Goal: Complete application form: Complete application form

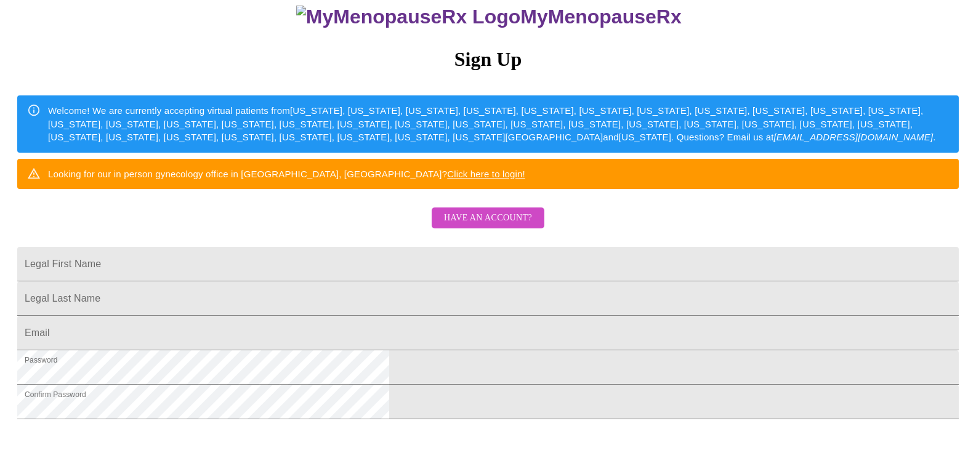
scroll to position [110, 0]
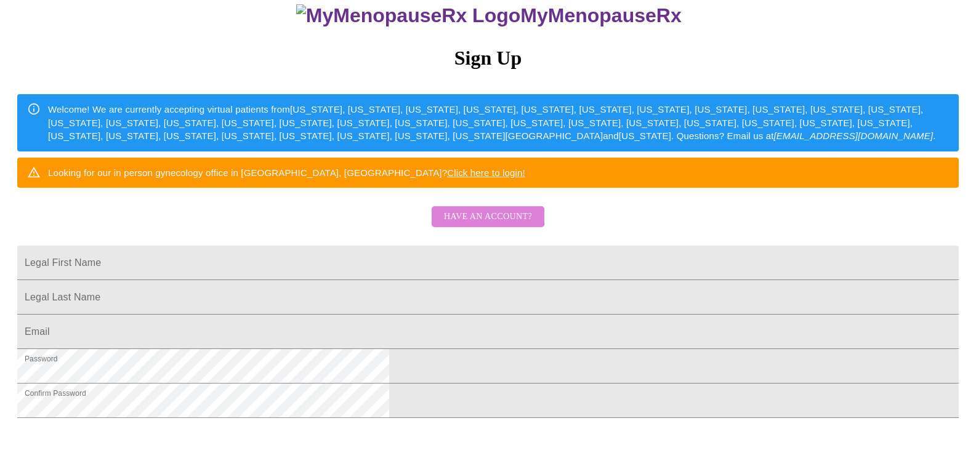
click at [484, 225] on span "Have an account?" at bounding box center [488, 216] width 88 height 15
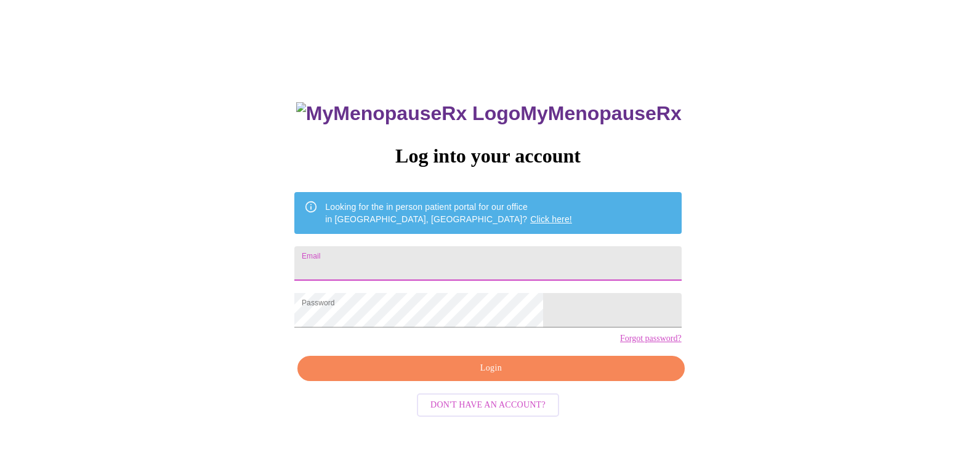
click at [466, 264] on input "Email" at bounding box center [487, 263] width 387 height 35
type input "[EMAIL_ADDRESS][DOMAIN_NAME]"
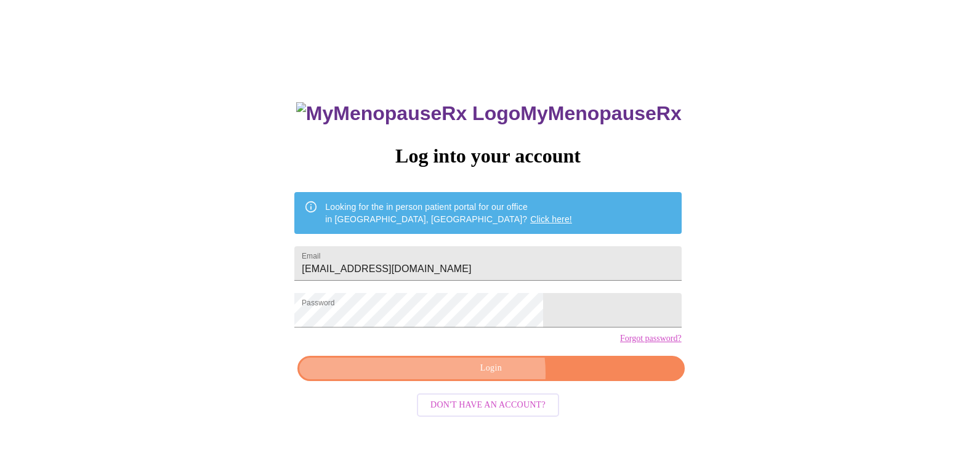
click at [474, 376] on span "Login" at bounding box center [491, 368] width 359 height 15
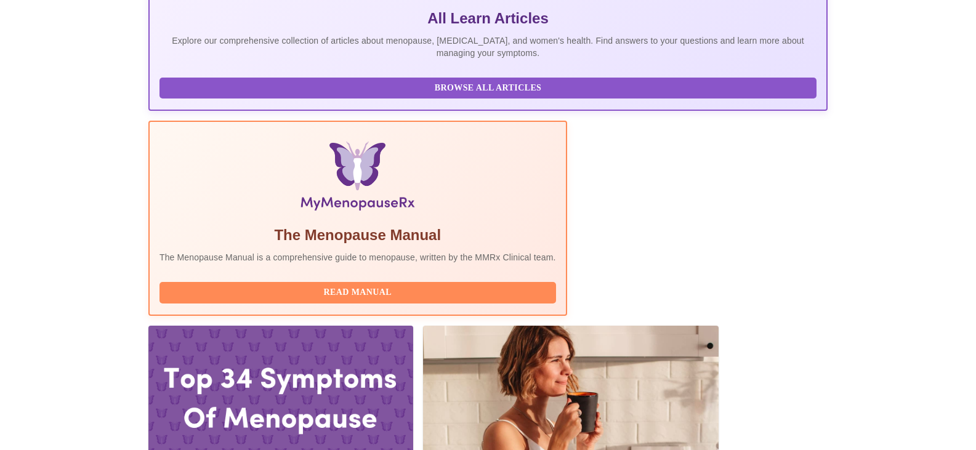
scroll to position [274, 0]
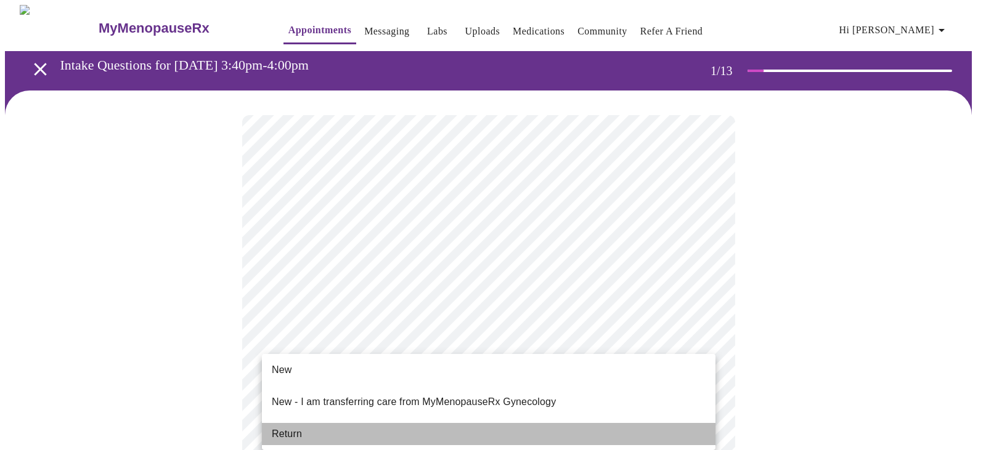
click at [302, 424] on li "Return" at bounding box center [488, 434] width 453 height 22
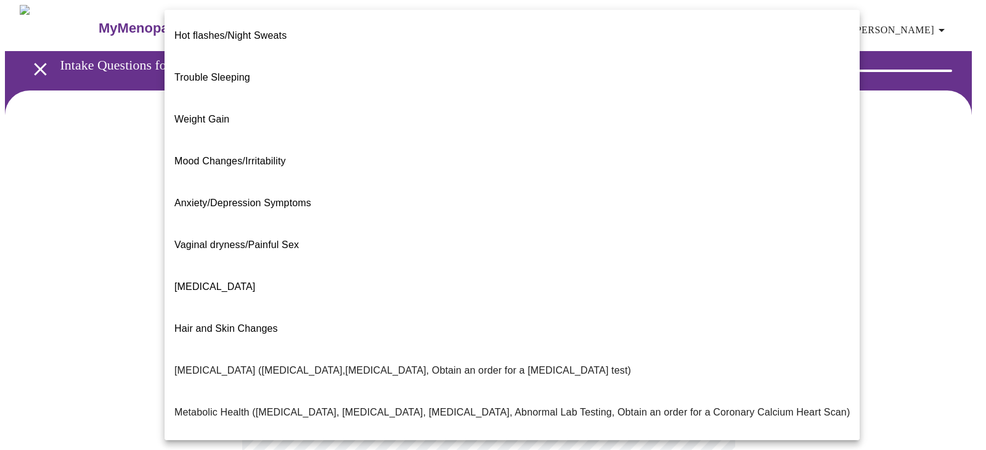
click at [594, 260] on body "MyMenopauseRx Appointments Messaging Labs Uploads Medications Community Refer a…" at bounding box center [493, 375] width 976 height 741
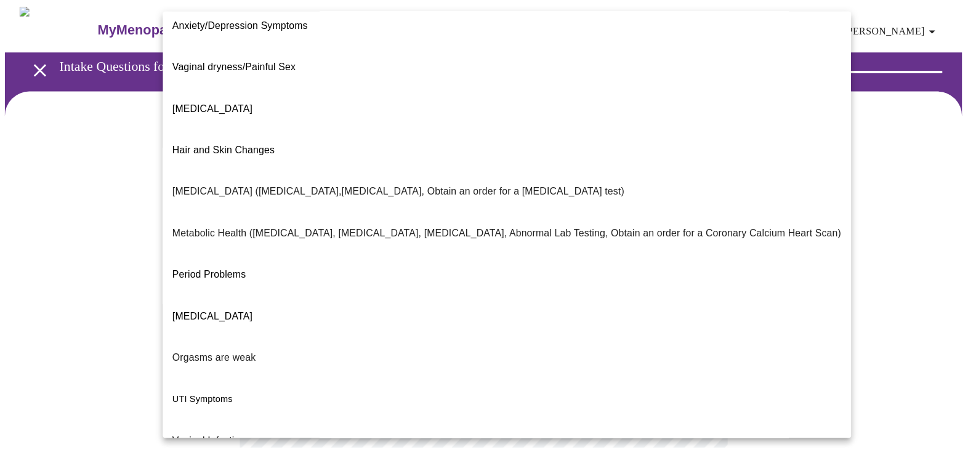
scroll to position [188, 0]
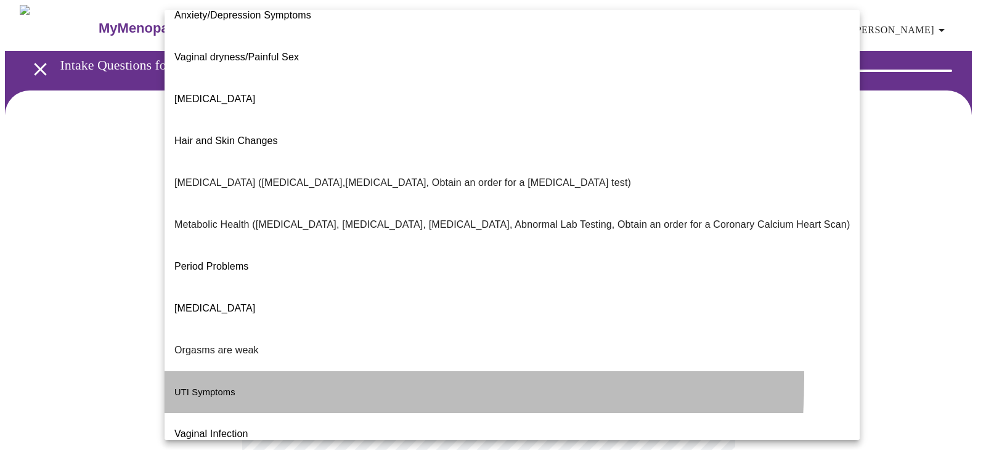
click at [194, 388] on span "UTI Symptoms" at bounding box center [204, 393] width 61 height 10
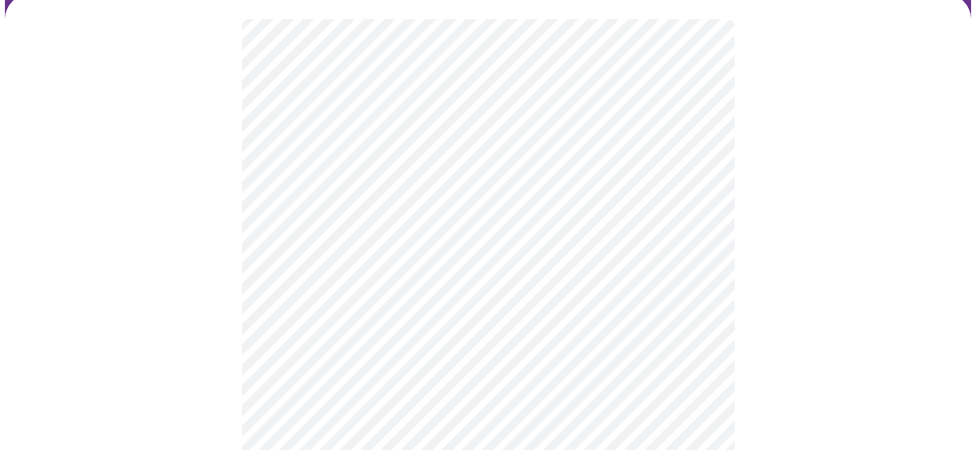
scroll to position [98, 0]
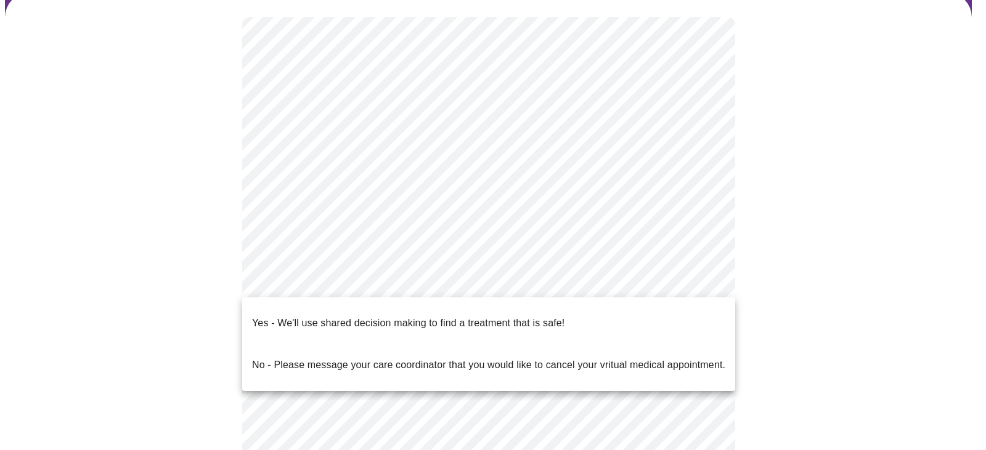
click at [686, 291] on body "MyMenopauseRx Appointments Messaging Labs Uploads Medications Community Refer a…" at bounding box center [493, 274] width 976 height 734
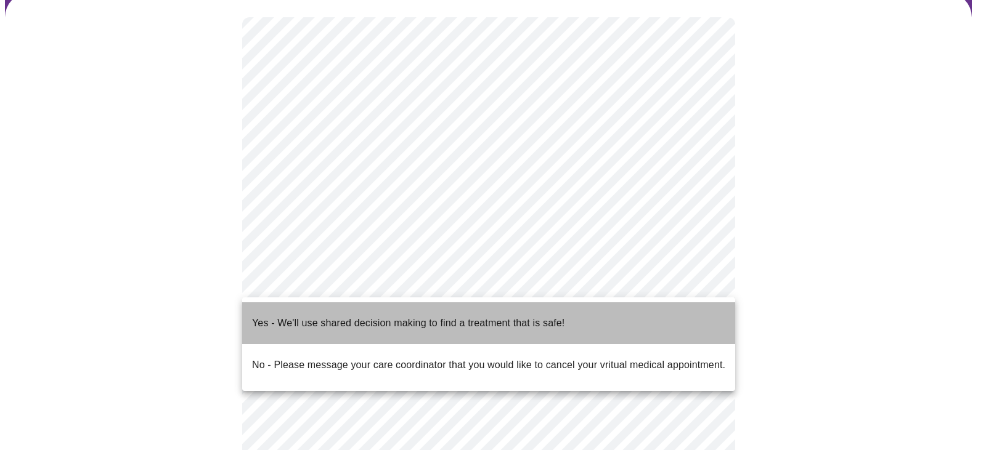
click at [595, 318] on li "Yes - We'll use shared decision making to find a treatment that is safe!" at bounding box center [488, 323] width 493 height 42
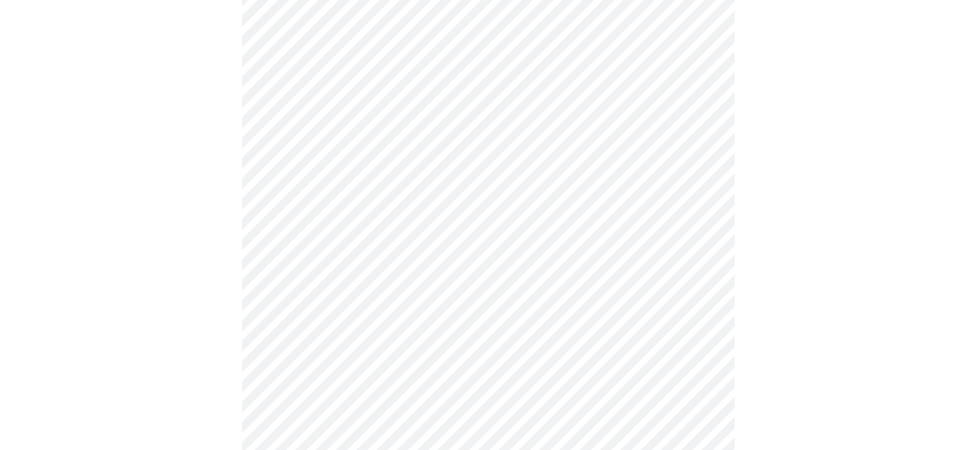
scroll to position [0, 0]
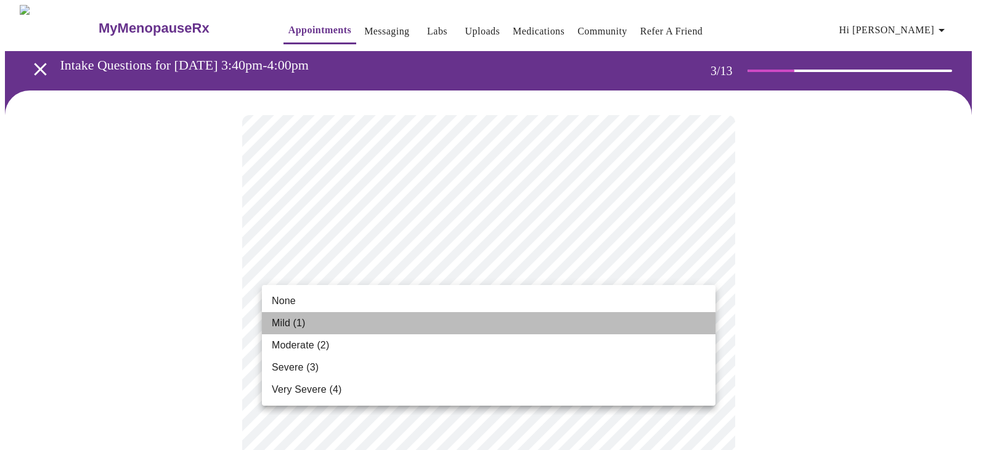
click at [548, 328] on li "Mild (1)" at bounding box center [488, 323] width 453 height 22
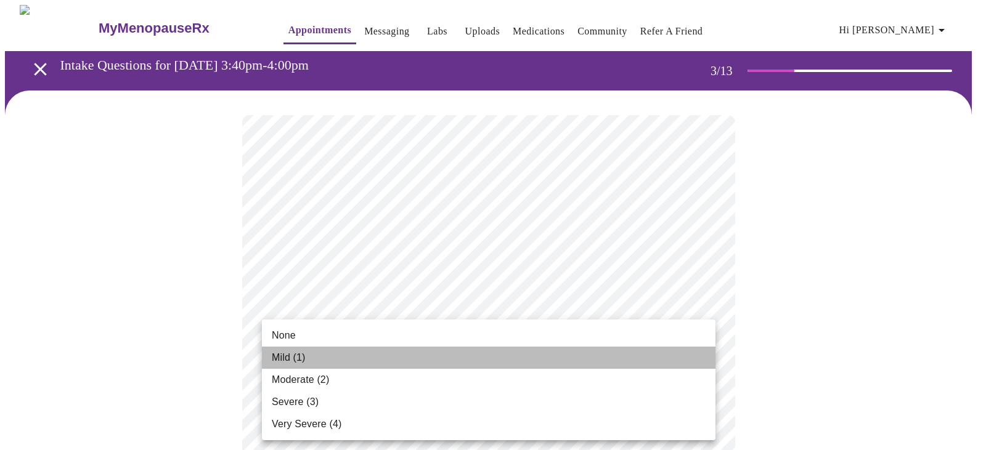
click at [553, 363] on li "Mild (1)" at bounding box center [488, 358] width 453 height 22
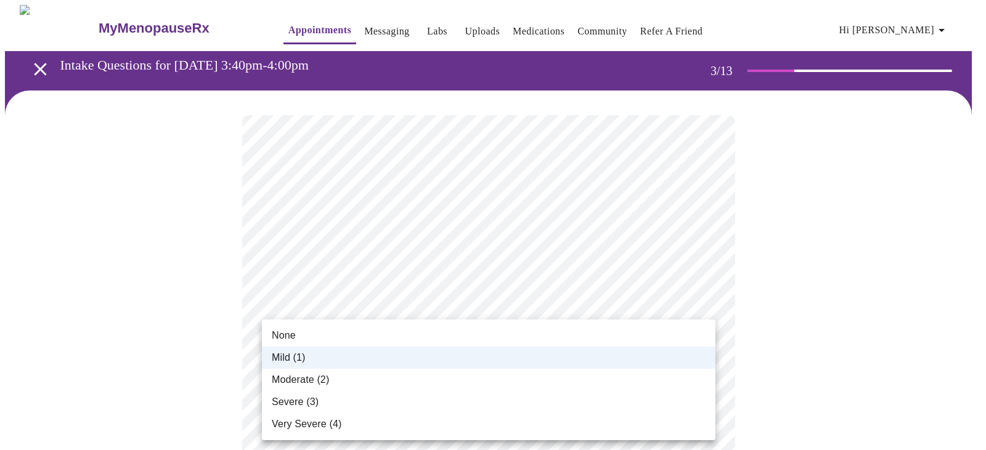
click at [627, 379] on li "Moderate (2)" at bounding box center [488, 380] width 453 height 22
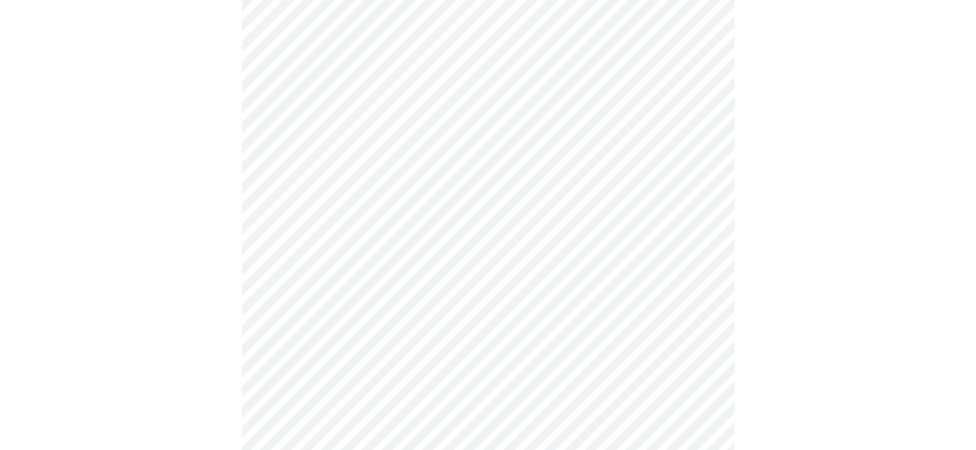
scroll to position [197, 0]
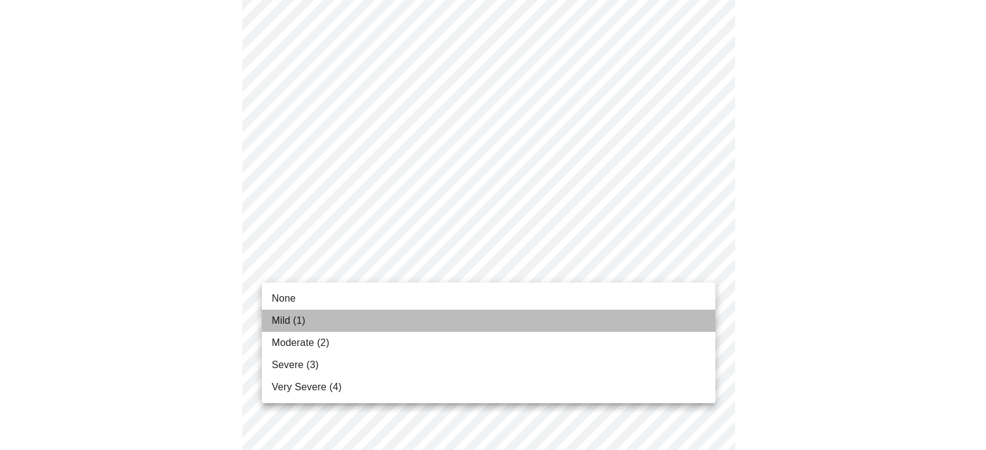
click at [543, 319] on li "Mild (1)" at bounding box center [488, 321] width 453 height 22
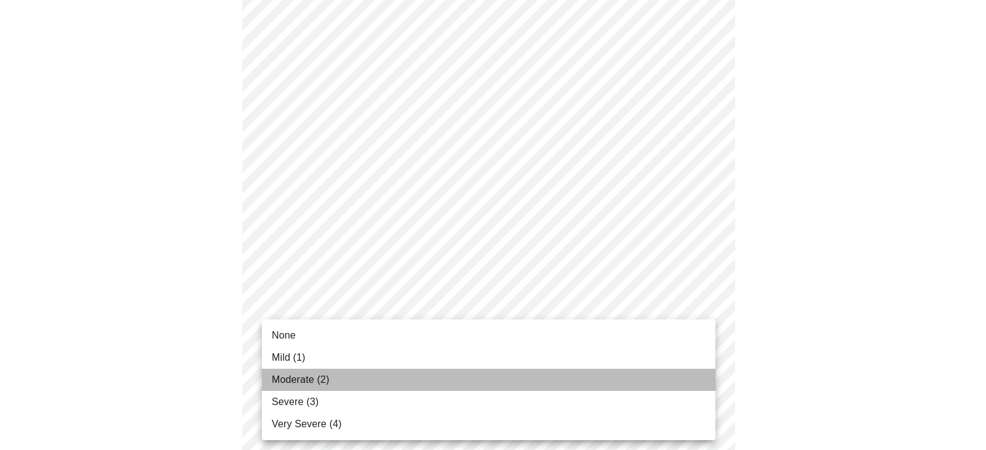
click at [520, 380] on li "Moderate (2)" at bounding box center [488, 380] width 453 height 22
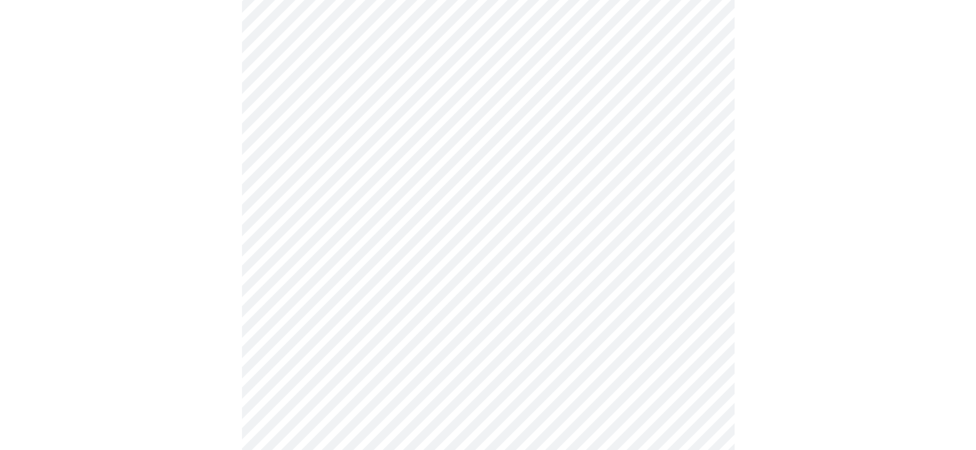
scroll to position [300, 0]
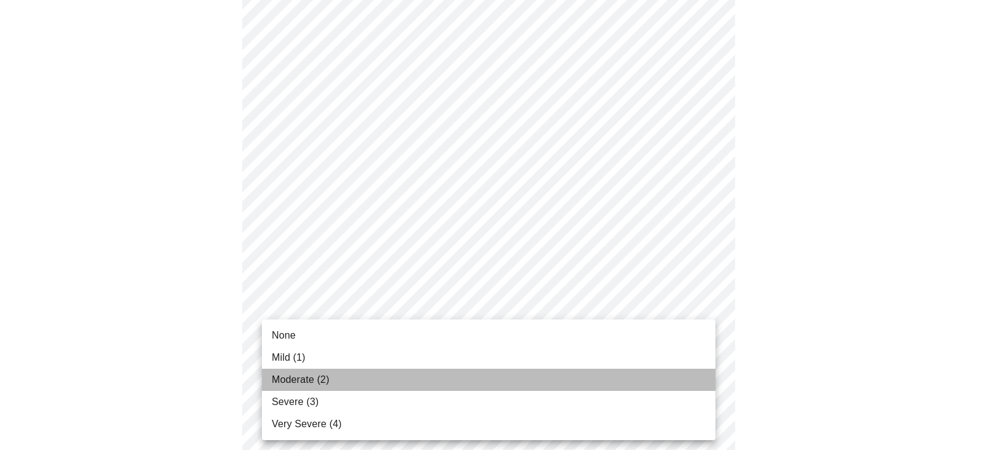
click at [514, 376] on li "Moderate (2)" at bounding box center [488, 380] width 453 height 22
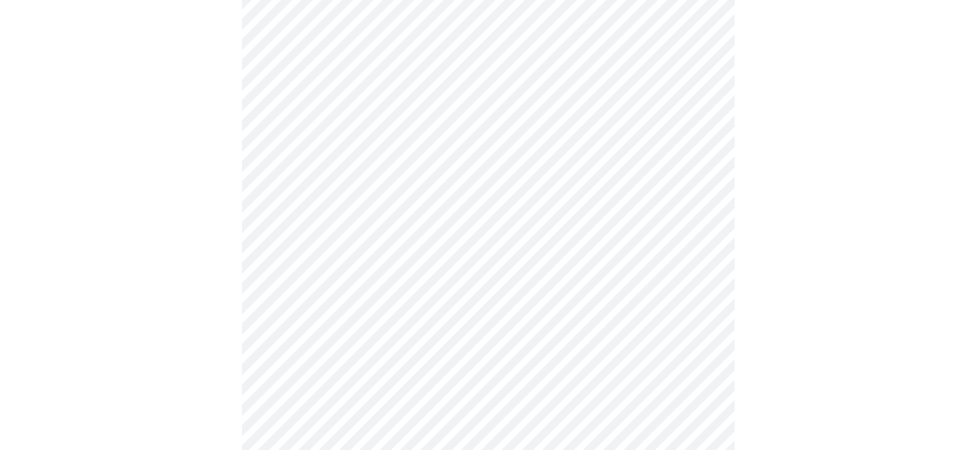
scroll to position [402, 0]
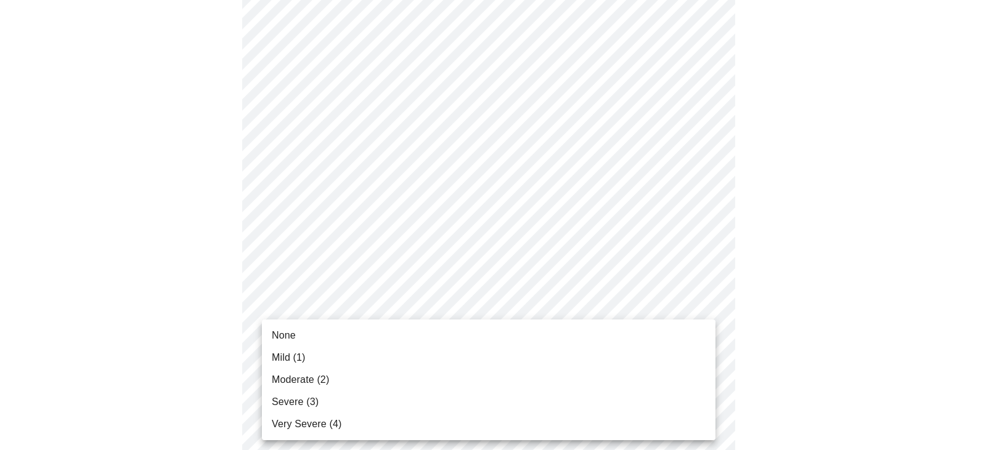
click at [526, 318] on body "MyMenopauseRx Appointments Messaging Labs Uploads Medications Community Refer a…" at bounding box center [493, 379] width 976 height 1553
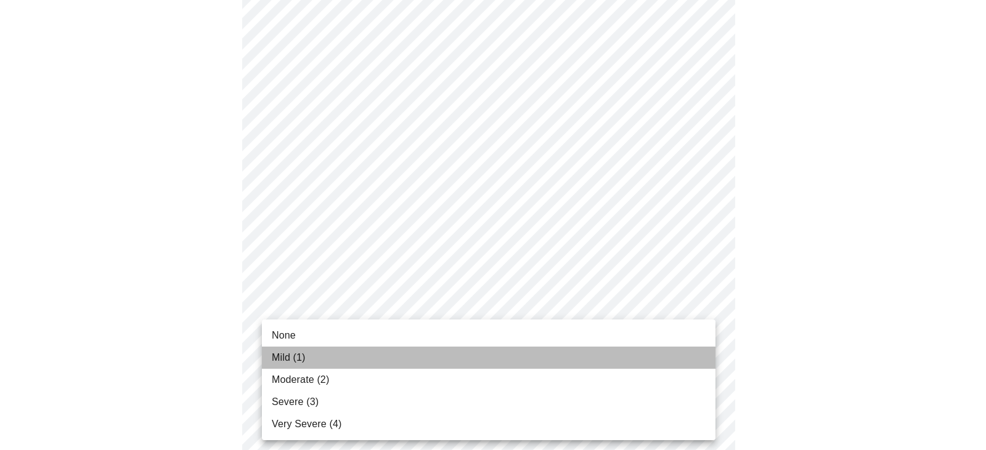
click at [501, 359] on li "Mild (1)" at bounding box center [488, 358] width 453 height 22
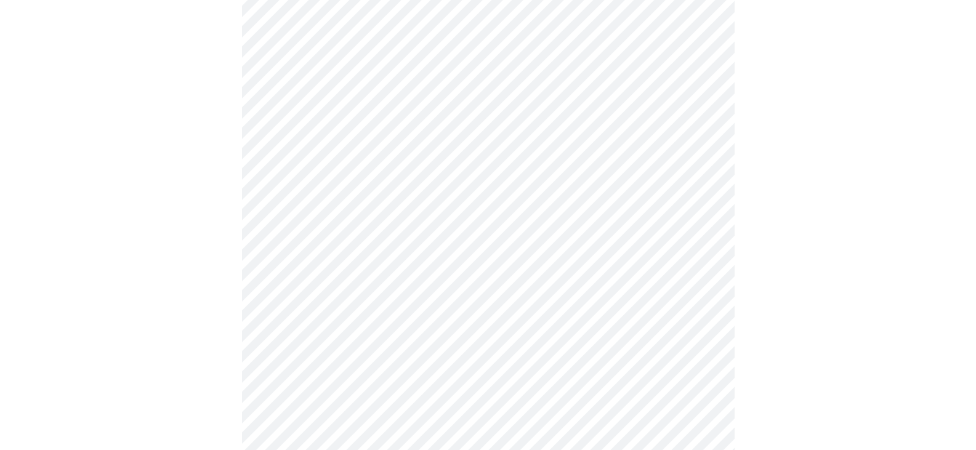
scroll to position [497, 0]
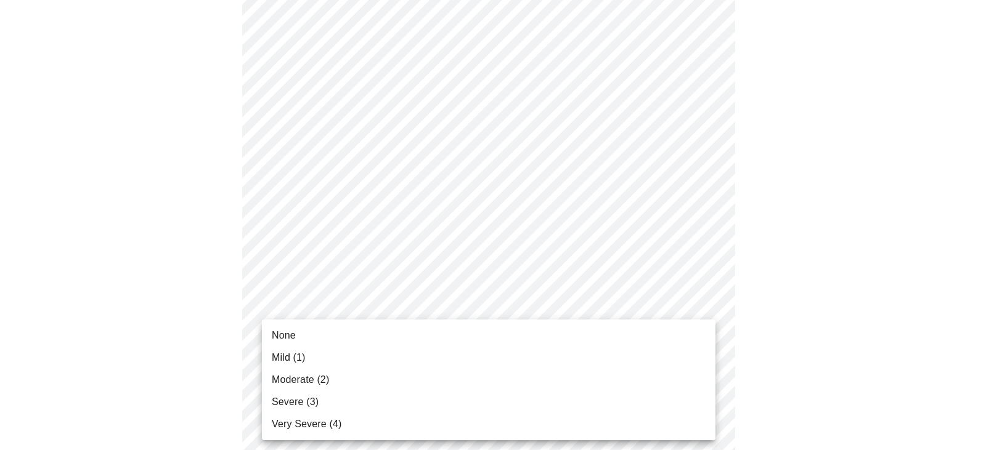
click at [536, 321] on body "MyMenopauseRx Appointments Messaging Labs Uploads Medications Community Refer a…" at bounding box center [493, 275] width 976 height 1535
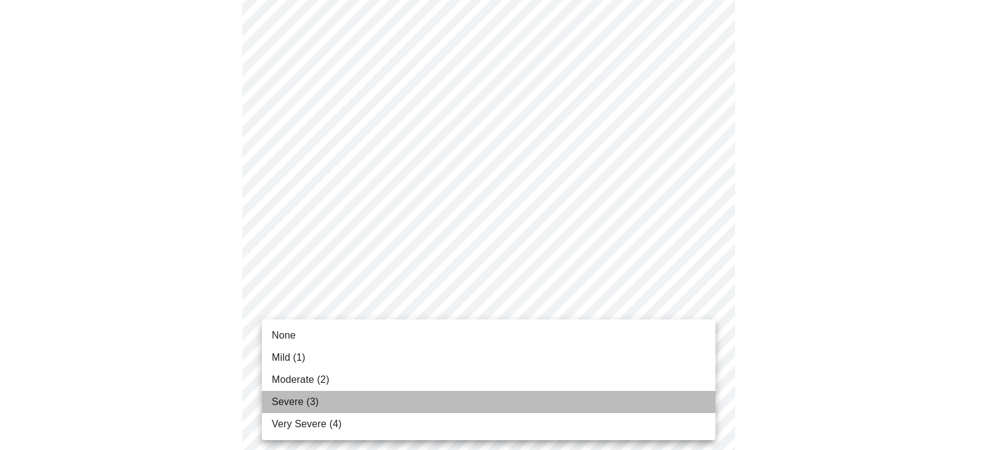
click at [489, 405] on li "Severe (3)" at bounding box center [488, 402] width 453 height 22
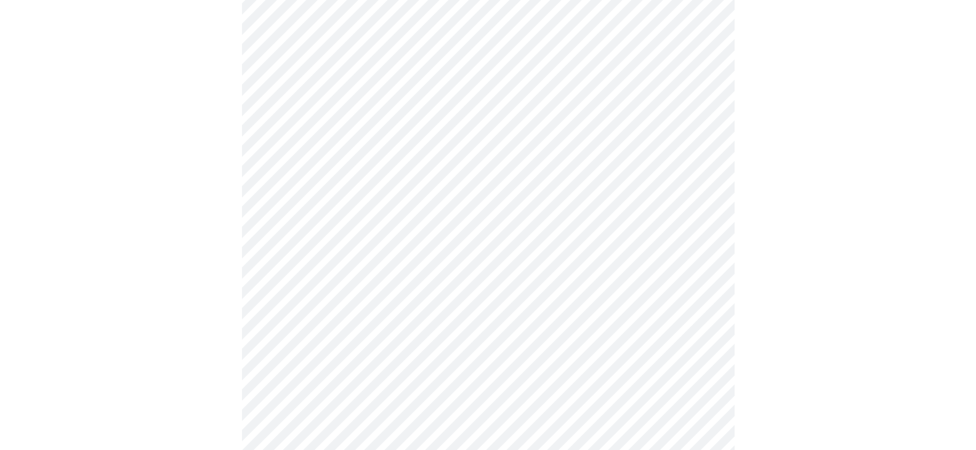
scroll to position [554, 0]
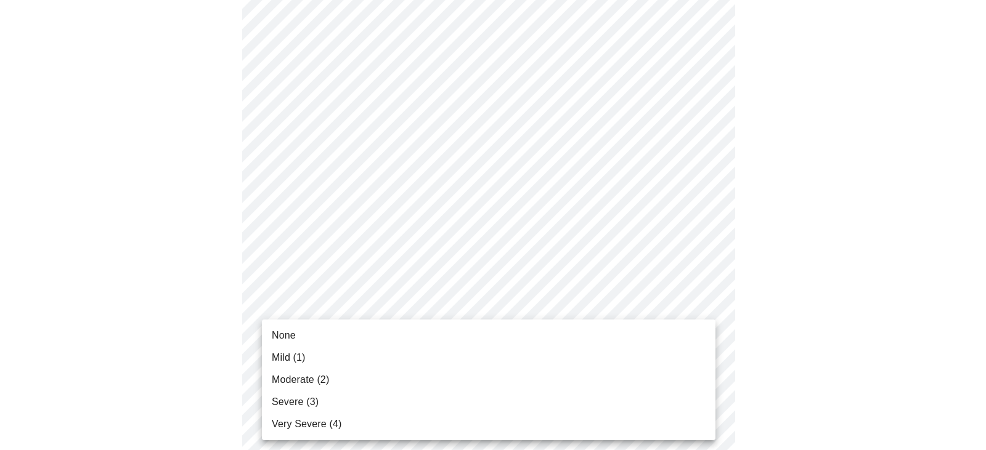
click at [499, 375] on body "MyMenopauseRx Appointments Messaging Labs Uploads Medications Community Refer a…" at bounding box center [493, 210] width 976 height 1518
click at [466, 371] on li "Moderate (2)" at bounding box center [488, 380] width 453 height 22
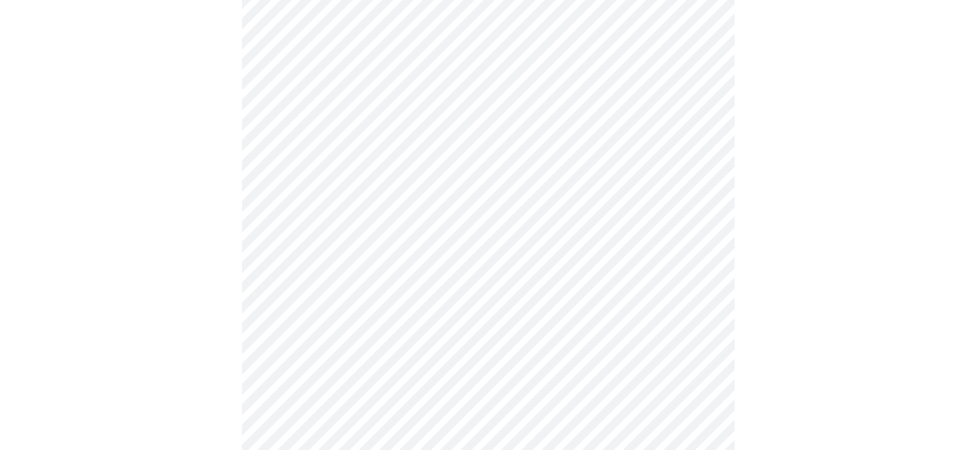
scroll to position [651, 0]
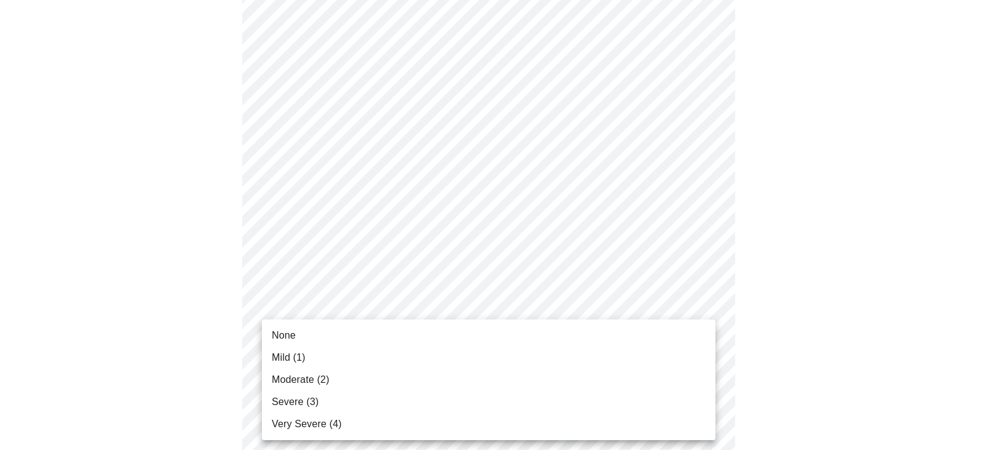
click at [468, 352] on body "MyMenopauseRx Appointments Messaging Labs Uploads Medications Community Refer a…" at bounding box center [493, 104] width 976 height 1501
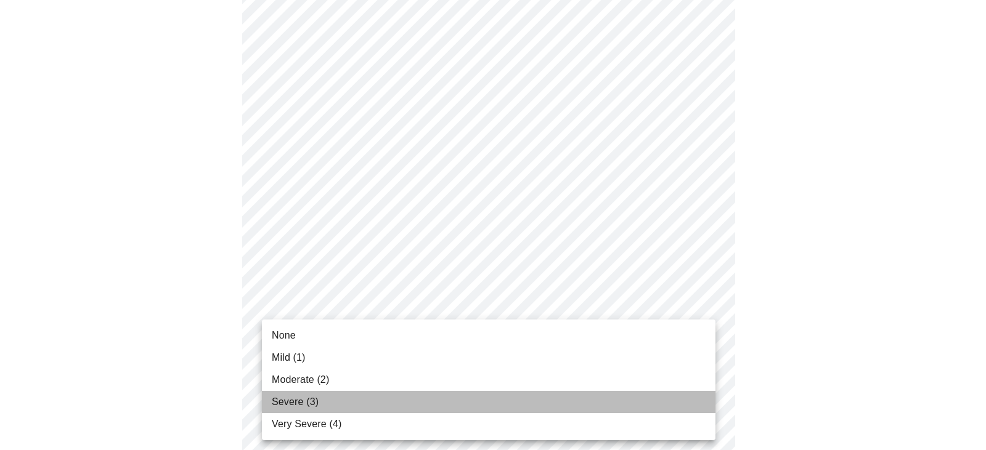
click at [404, 404] on li "Severe (3)" at bounding box center [488, 402] width 453 height 22
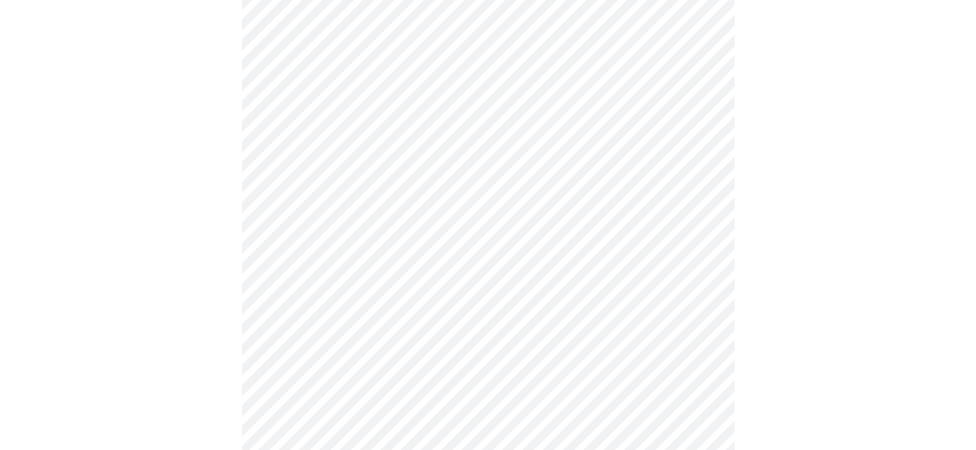
scroll to position [778, 0]
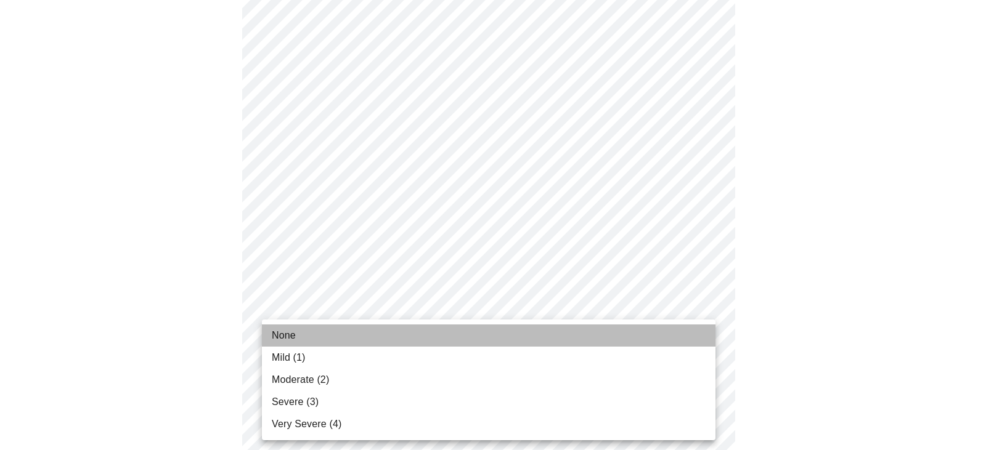
click at [405, 339] on li "None" at bounding box center [488, 336] width 453 height 22
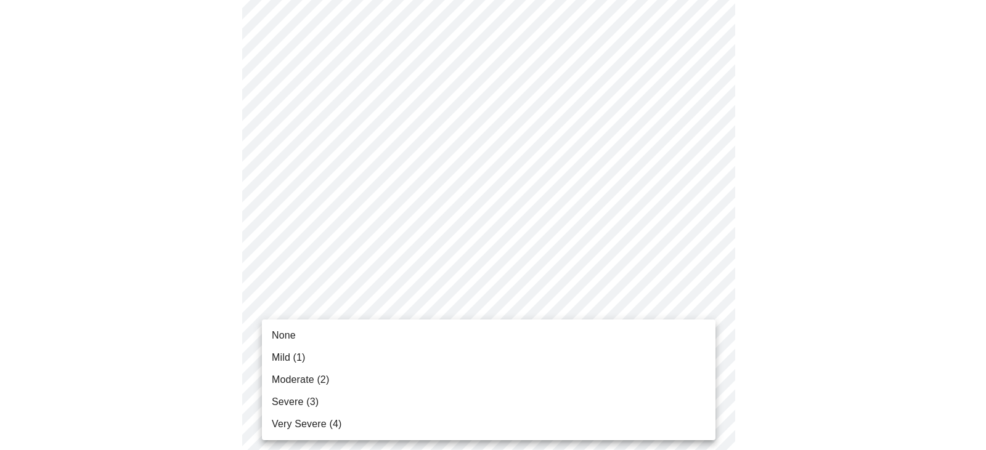
drag, startPoint x: 416, startPoint y: 380, endPoint x: 537, endPoint y: 413, distance: 124.7
click at [537, 413] on ul "None Mild (1) Moderate (2) Severe (3) Very Severe (4)" at bounding box center [488, 380] width 453 height 121
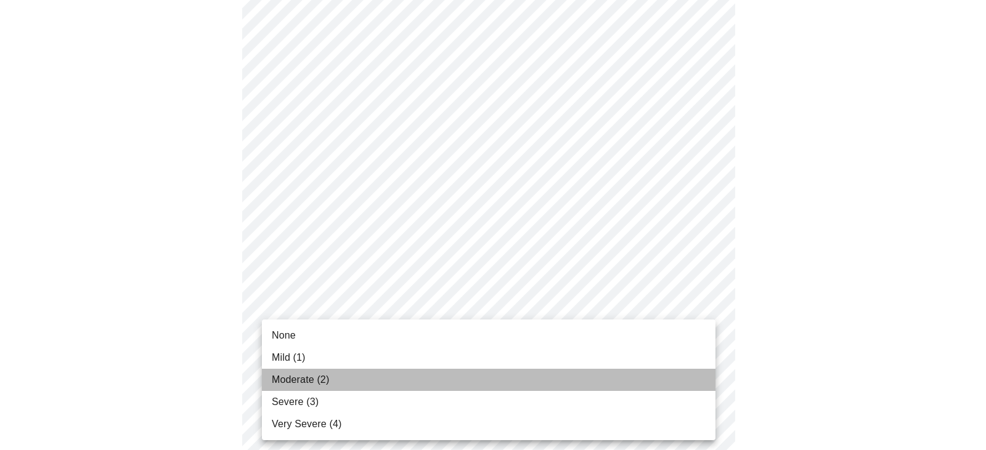
click at [480, 378] on li "Moderate (2)" at bounding box center [488, 380] width 453 height 22
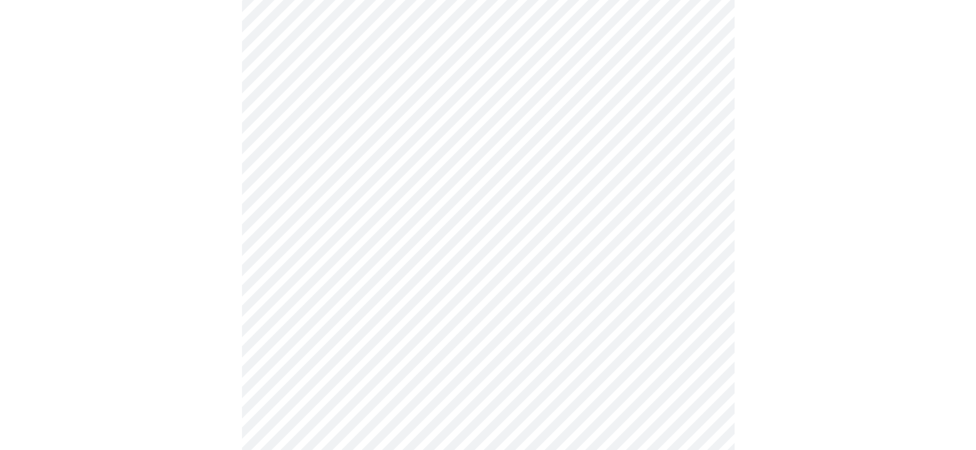
scroll to position [461, 0]
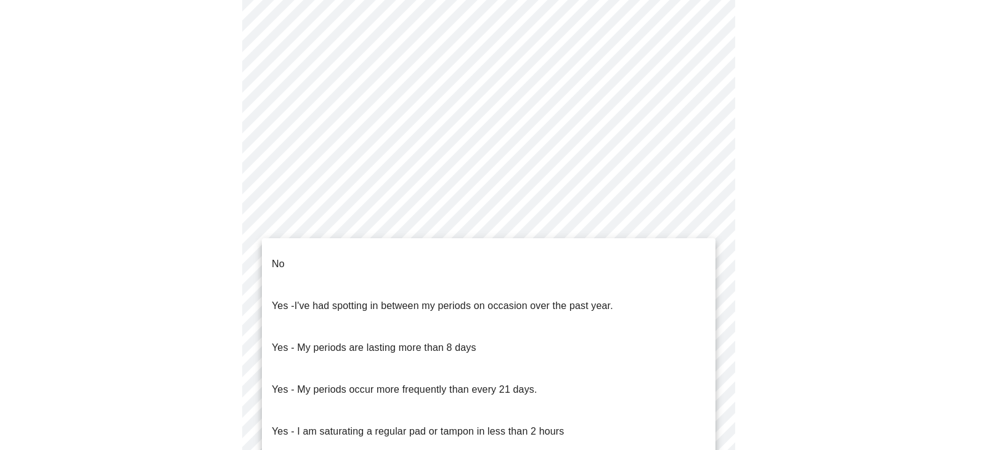
click at [450, 291] on body "MyMenopauseRx Appointments Messaging Labs Uploads Medications Community Refer a…" at bounding box center [493, 152] width 976 height 1216
click at [429, 254] on li "No" at bounding box center [488, 264] width 453 height 42
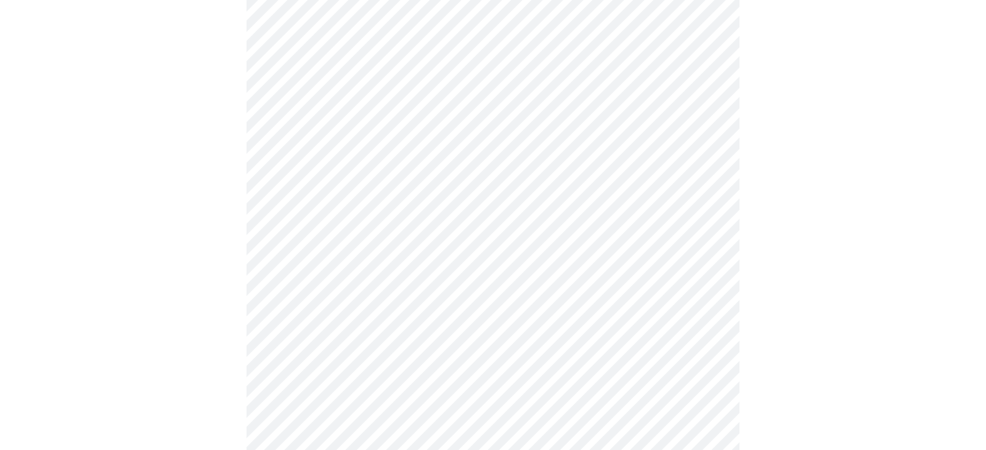
click at [422, 379] on body "MyMenopauseRx Appointments Messaging Labs Uploads Medications Community Refer a…" at bounding box center [493, 148] width 976 height 1209
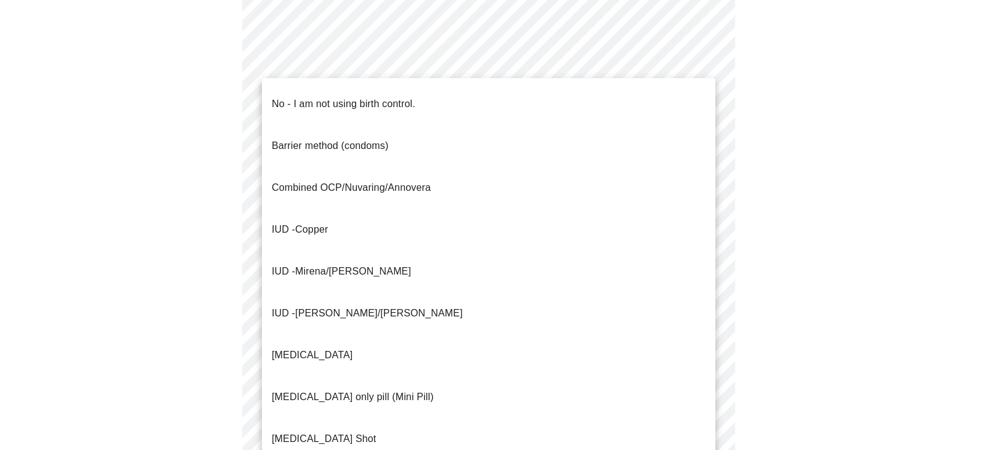
click at [394, 97] on p "No - I am not using birth control." at bounding box center [344, 104] width 144 height 15
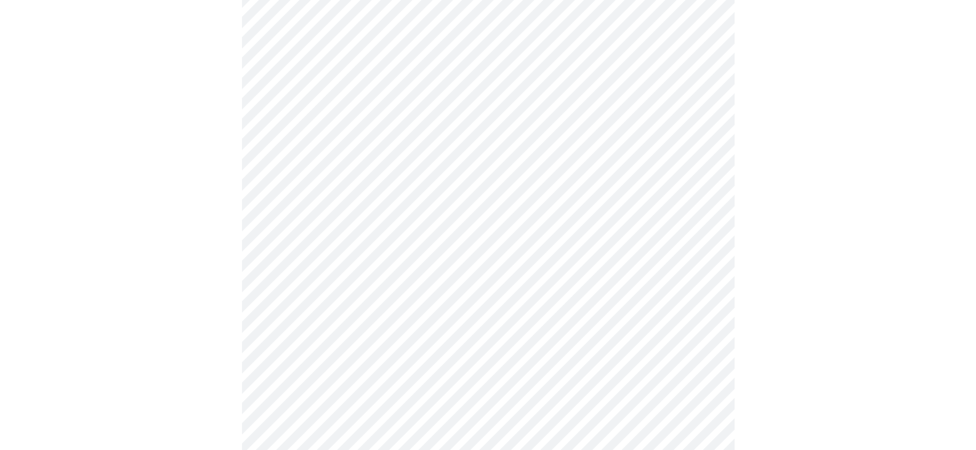
scroll to position [590, 0]
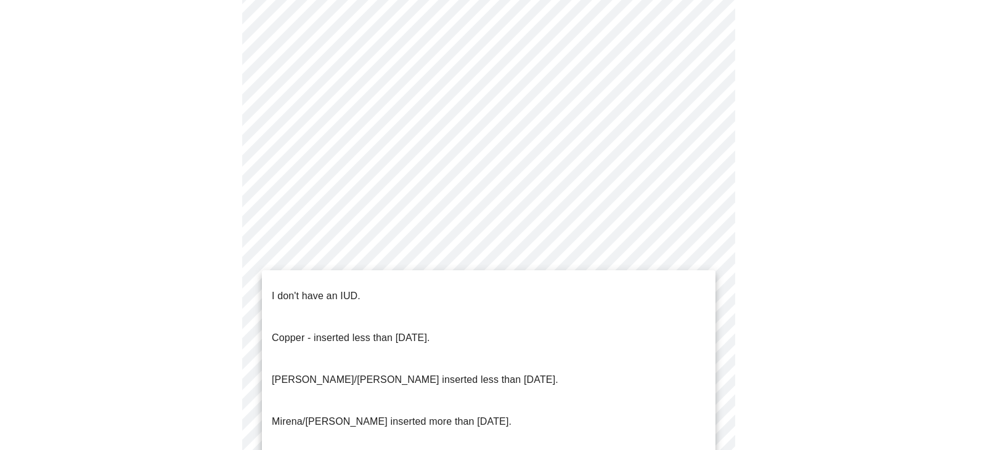
click at [423, 344] on body "MyMenopauseRx Appointments Messaging Labs Uploads Medications Community Refer a…" at bounding box center [493, 15] width 976 height 1201
click at [389, 285] on li "I don't have an IUD." at bounding box center [488, 296] width 453 height 42
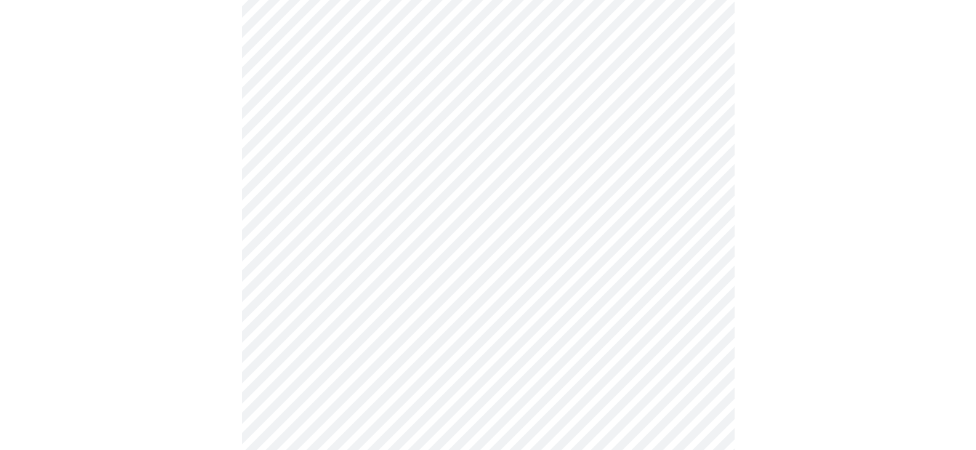
scroll to position [688, 0]
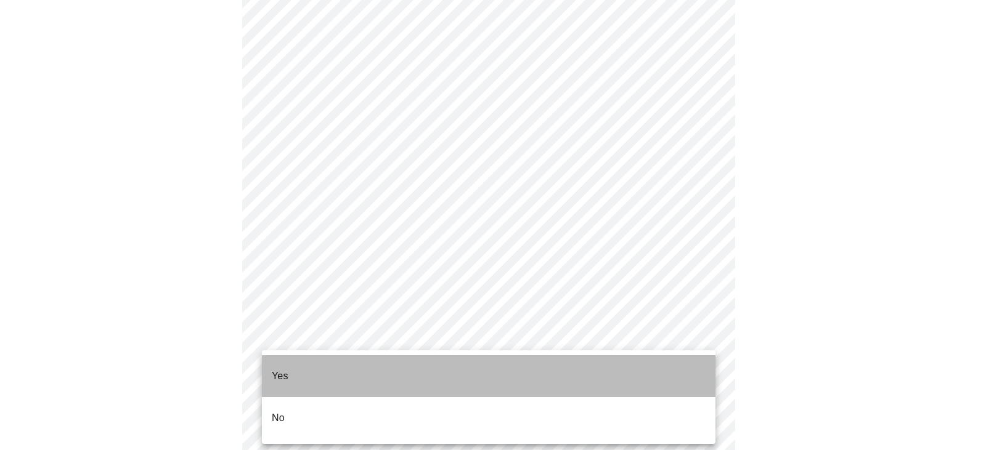
click at [407, 363] on li "Yes" at bounding box center [488, 376] width 453 height 42
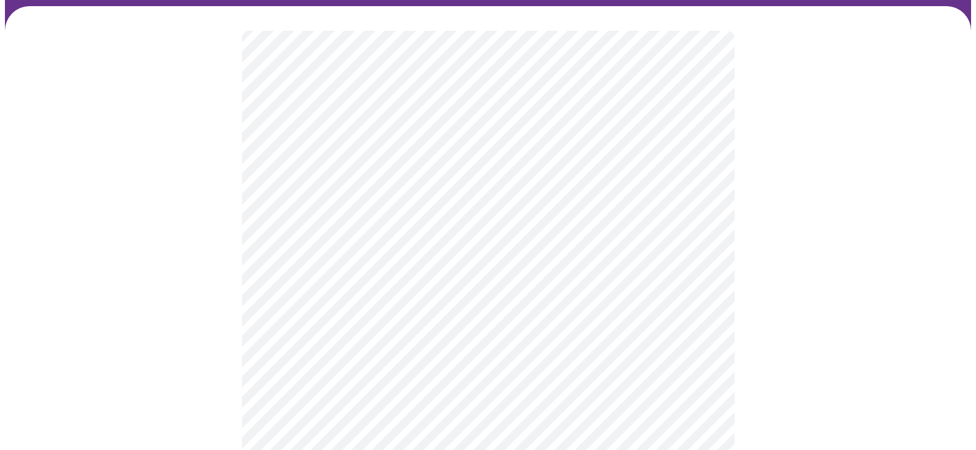
scroll to position [85, 0]
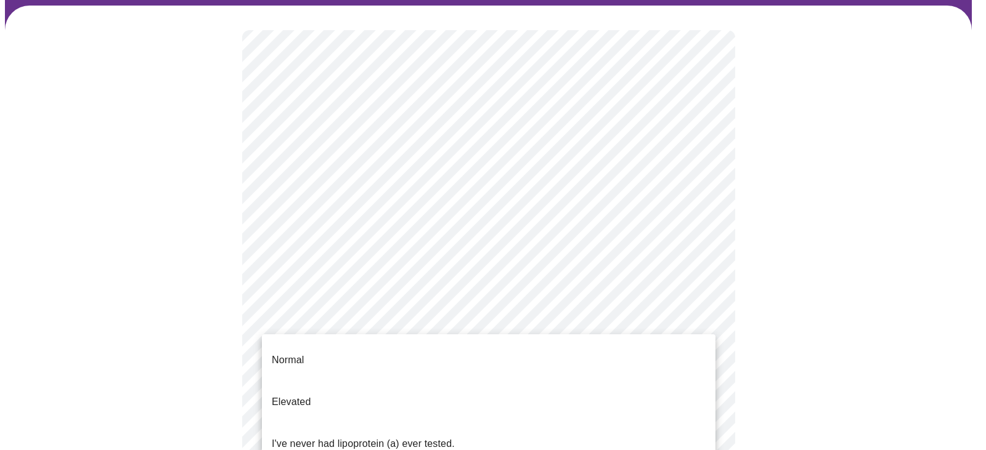
click at [684, 345] on body "MyMenopauseRx Appointments Messaging Labs Uploads Medications Community Refer a…" at bounding box center [493, 375] width 976 height 911
click at [577, 423] on li "I've never had lipoprotein (a) ever tested." at bounding box center [488, 444] width 453 height 42
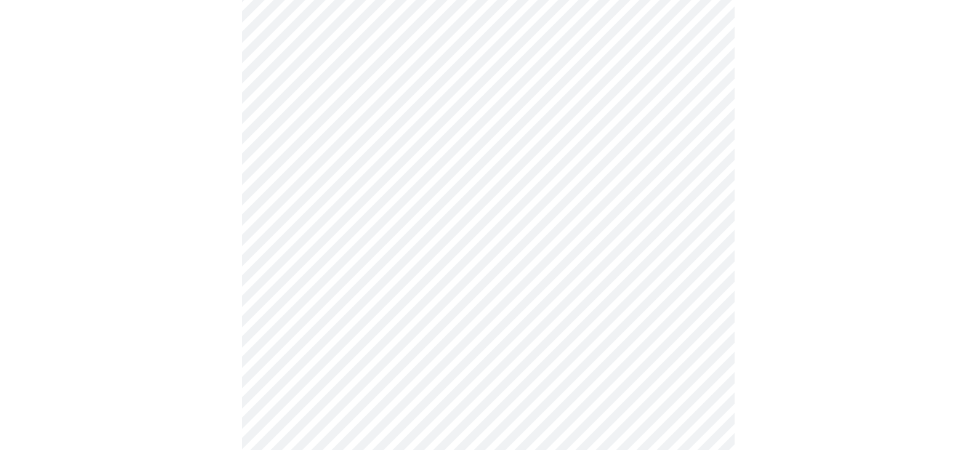
scroll to position [3156, 0]
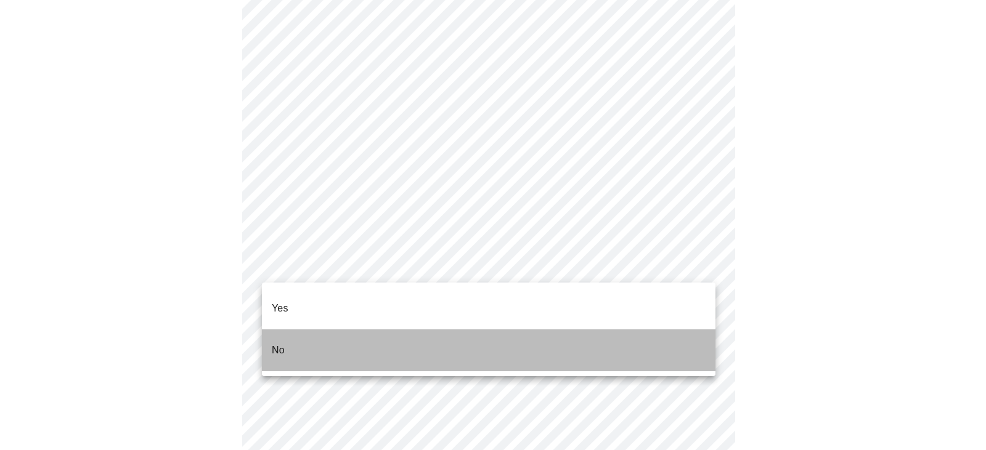
click at [395, 333] on li "No" at bounding box center [488, 351] width 453 height 42
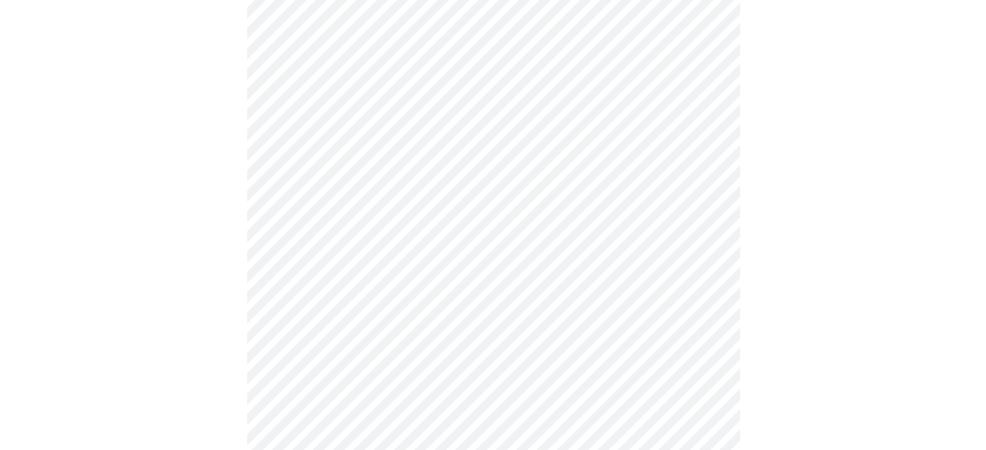
scroll to position [0, 0]
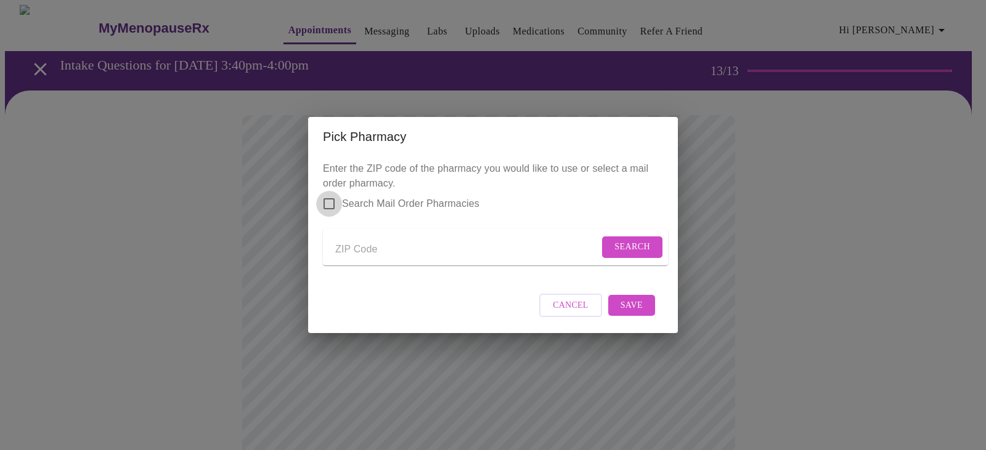
click at [330, 197] on input "Search Mail Order Pharmacies" at bounding box center [329, 204] width 26 height 26
checkbox input "true"
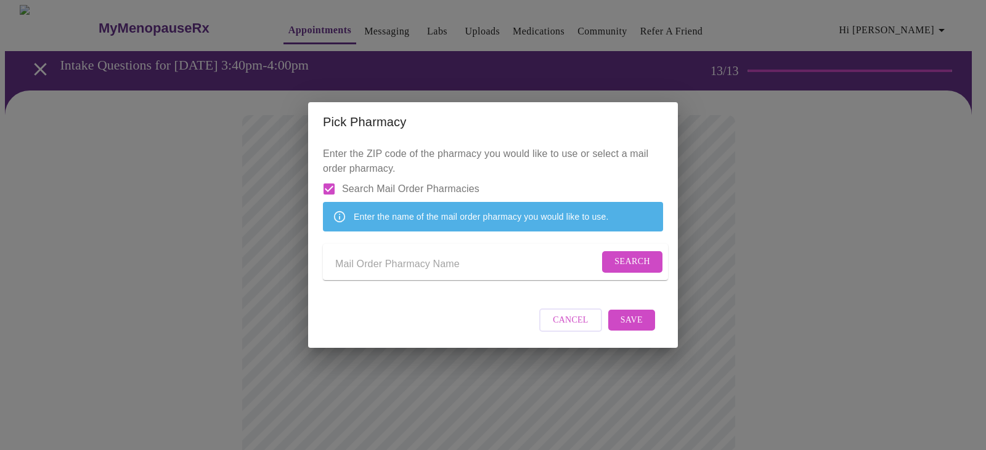
click at [354, 265] on input "Send a message to your care team" at bounding box center [467, 264] width 264 height 20
type input "amazon"
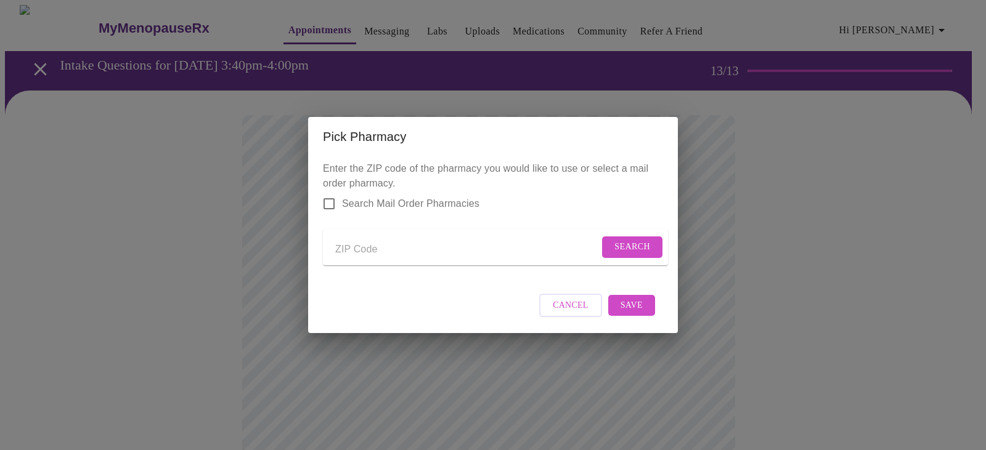
click at [331, 196] on input "Search Mail Order Pharmacies" at bounding box center [329, 204] width 26 height 26
checkbox input "true"
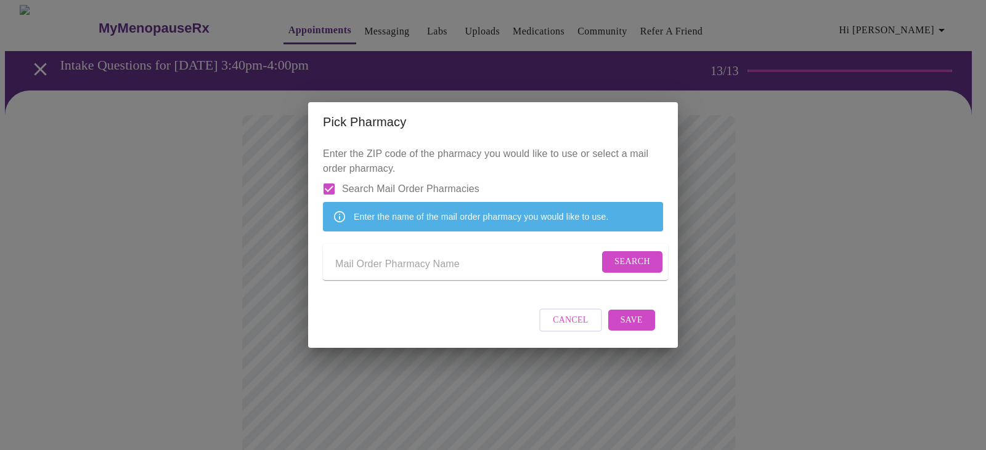
click at [416, 274] on input "Send a message to your care team" at bounding box center [467, 264] width 264 height 20
type input "amazon"
click at [620, 269] on span "Search" at bounding box center [632, 261] width 36 height 15
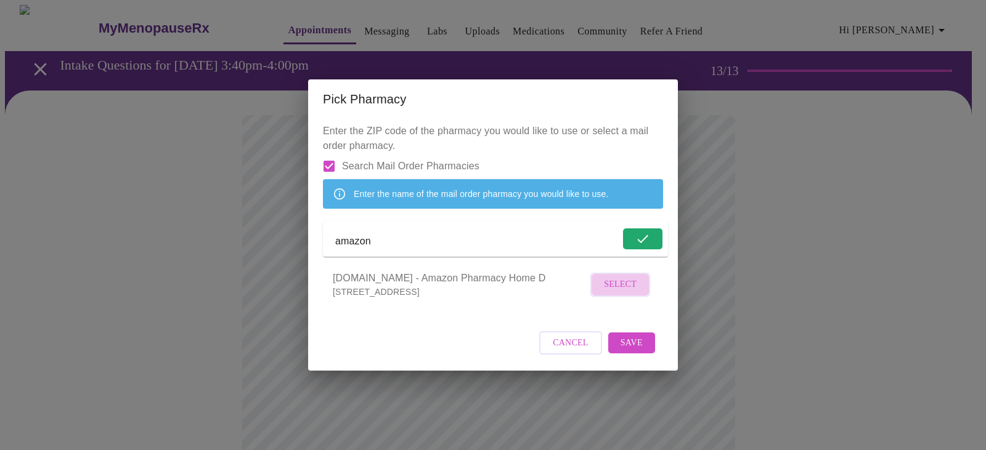
click at [617, 293] on span "Select" at bounding box center [620, 284] width 33 height 15
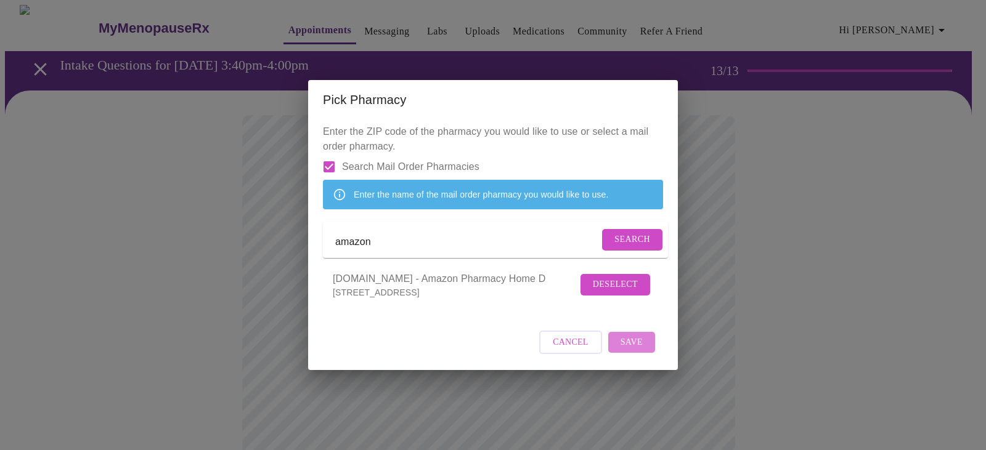
click at [629, 351] on span "Save" at bounding box center [631, 342] width 22 height 15
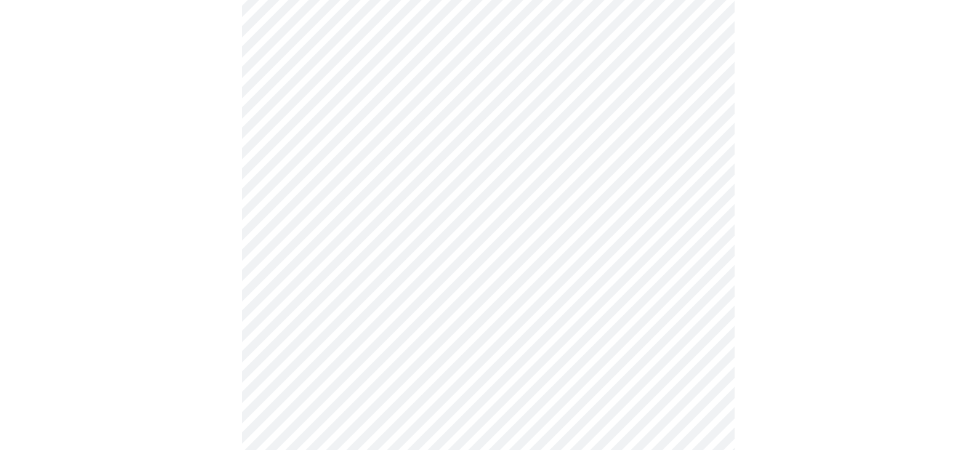
scroll to position [639, 0]
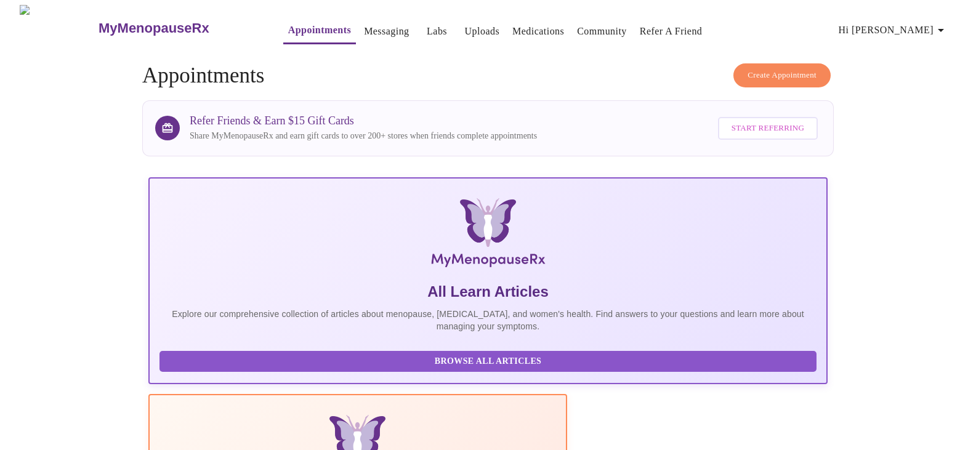
scroll to position [0, 27]
